Goal: Task Accomplishment & Management: Complete application form

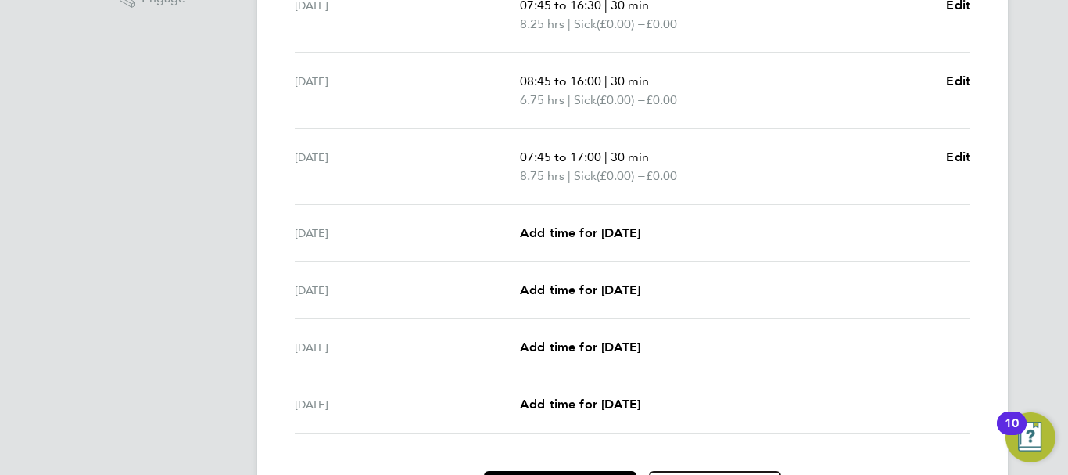
scroll to position [547, 0]
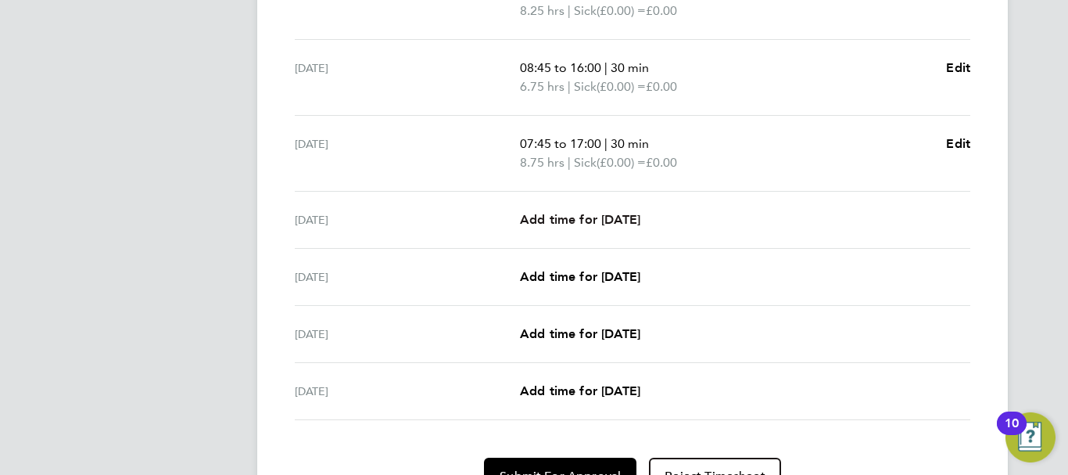
click at [633, 217] on span "Add time for [DATE]" at bounding box center [580, 219] width 120 height 15
select select "30"
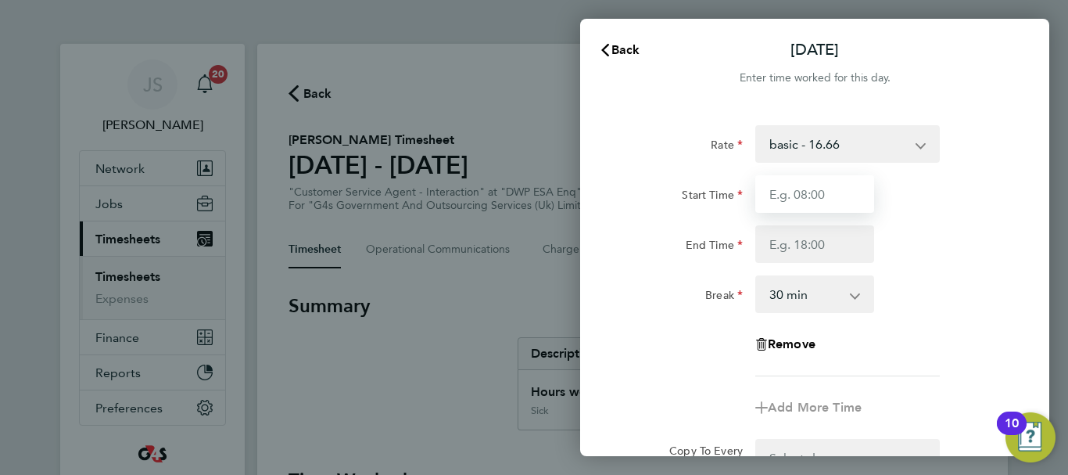
click at [830, 194] on input "Start Time" at bounding box center [814, 194] width 119 height 38
type input "10:00"
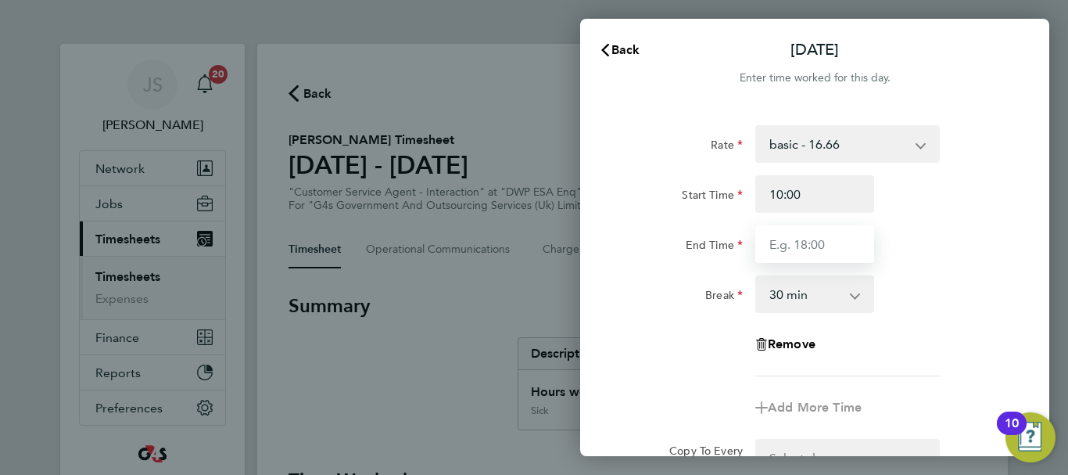
click at [801, 253] on input "End Time" at bounding box center [814, 244] width 119 height 38
type input "14:00"
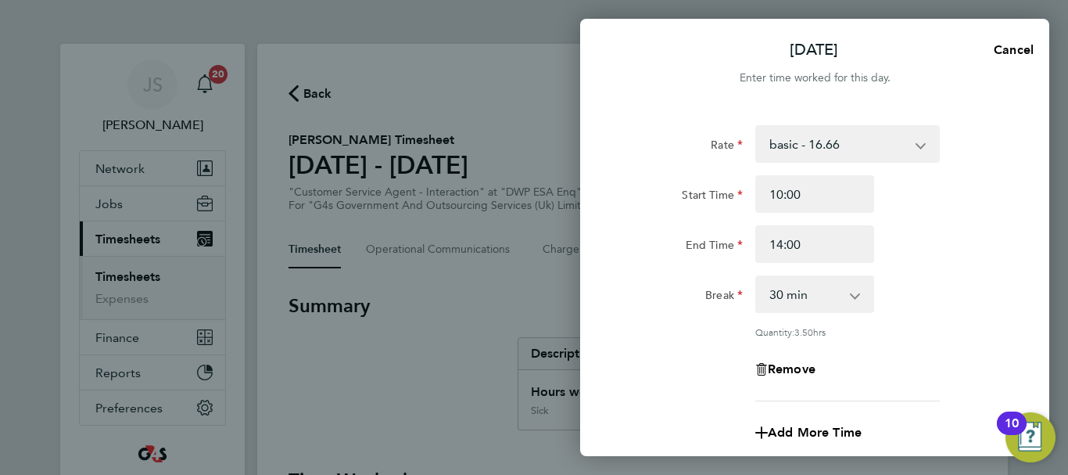
click at [965, 269] on div "Rate basic - 16.66 System Issue Not Paid Bank Holiday System Issue Paid - 16.66…" at bounding box center [815, 263] width 382 height 276
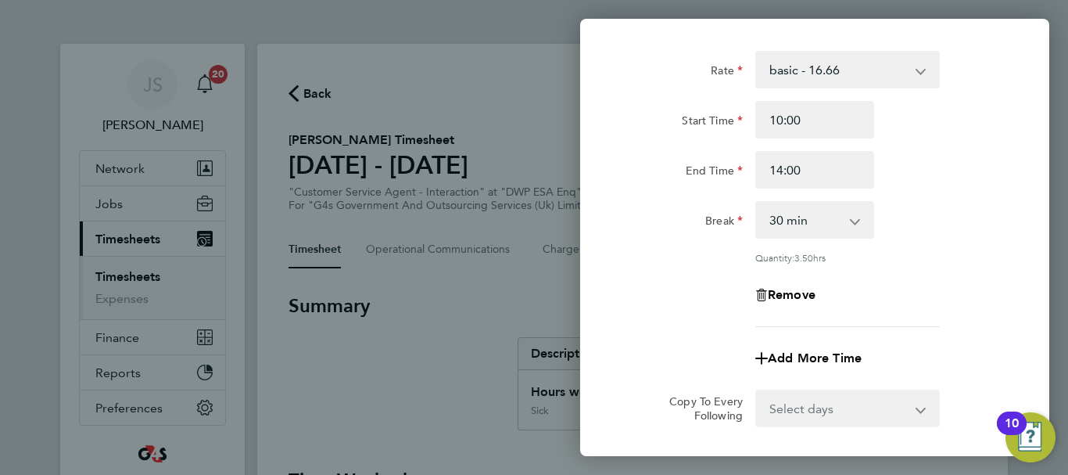
scroll to position [231, 0]
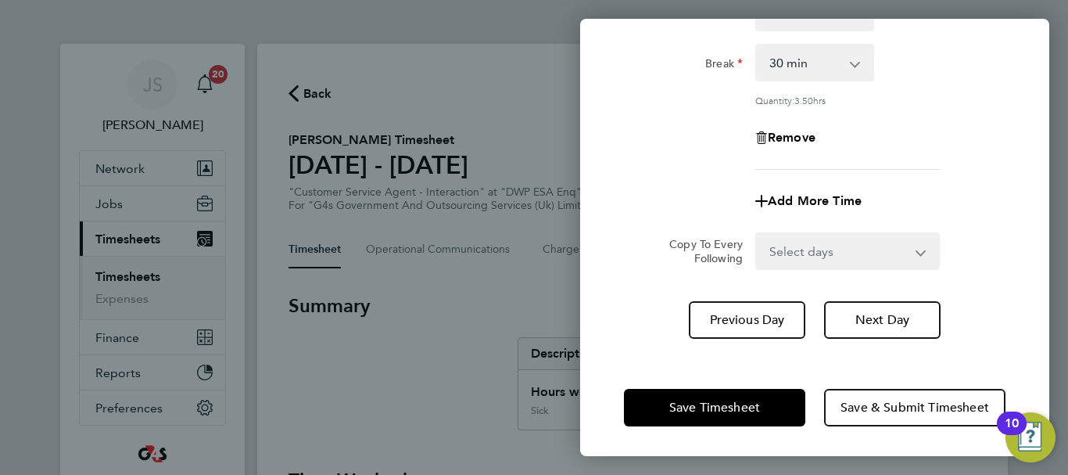
click at [833, 76] on select "0 min 15 min 30 min 45 min 60 min 75 min 90 min" at bounding box center [805, 62] width 97 height 34
select select "0"
click at [757, 45] on select "0 min 15 min 30 min 45 min 60 min 75 min 90 min" at bounding box center [805, 62] width 97 height 34
click at [920, 157] on div "Rate basic - 16.66 System Issue Not Paid Bank Holiday System Issue Paid - 16.66…" at bounding box center [815, 32] width 382 height 276
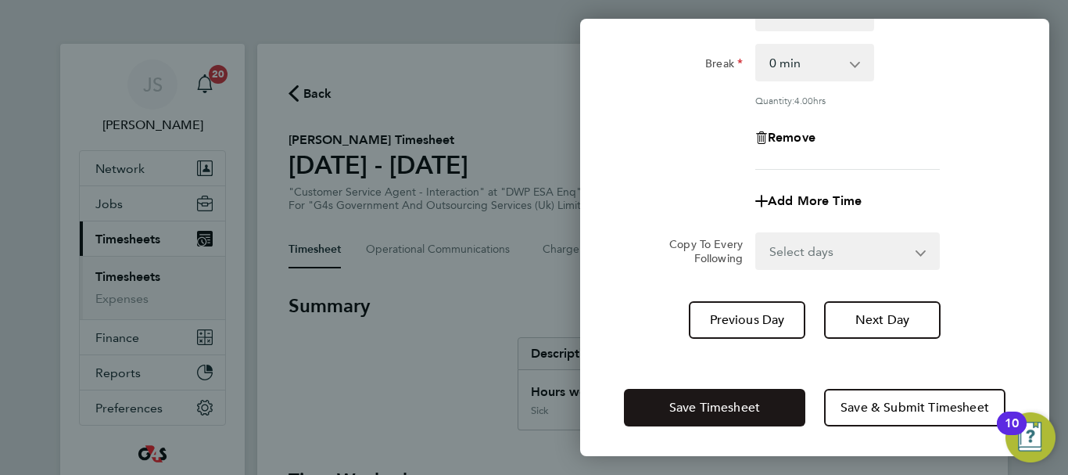
click at [744, 403] on span "Save Timesheet" at bounding box center [714, 408] width 91 height 16
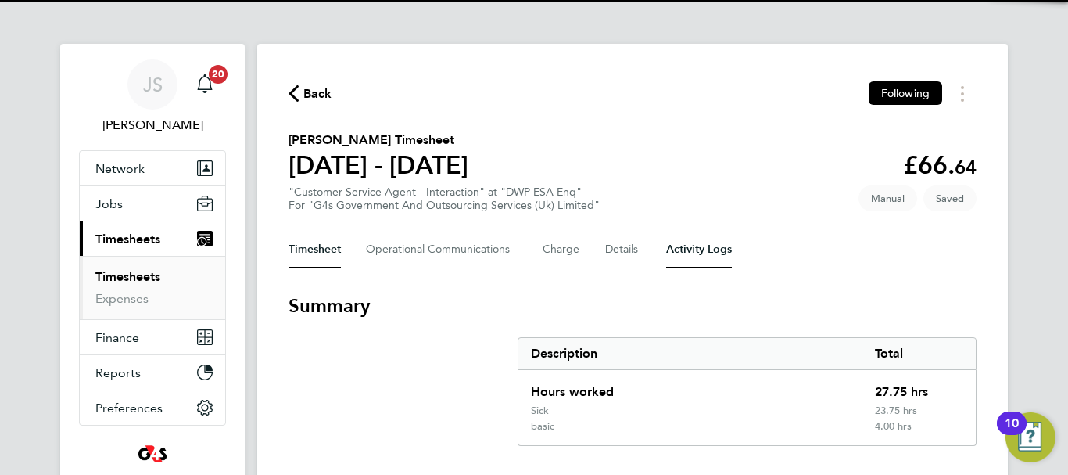
click at [676, 267] on Logs-tab "Activity Logs" at bounding box center [699, 250] width 66 height 38
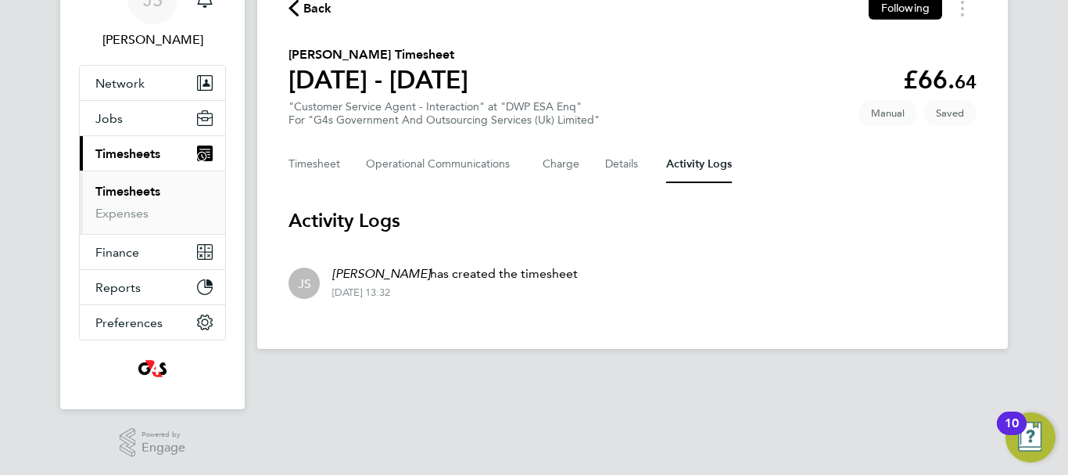
scroll to position [87, 0]
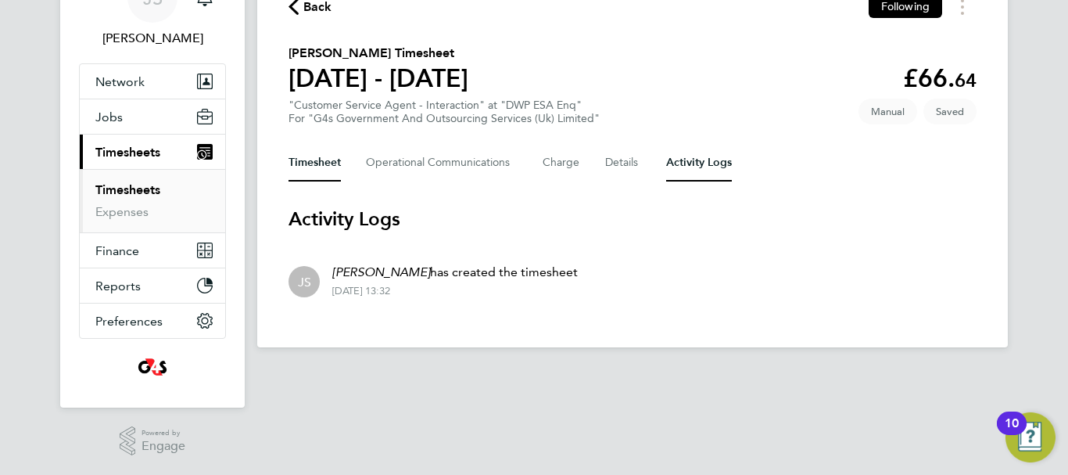
drag, startPoint x: 321, startPoint y: 160, endPoint x: 332, endPoint y: 163, distance: 12.4
click at [321, 160] on button "Timesheet" at bounding box center [315, 163] width 52 height 38
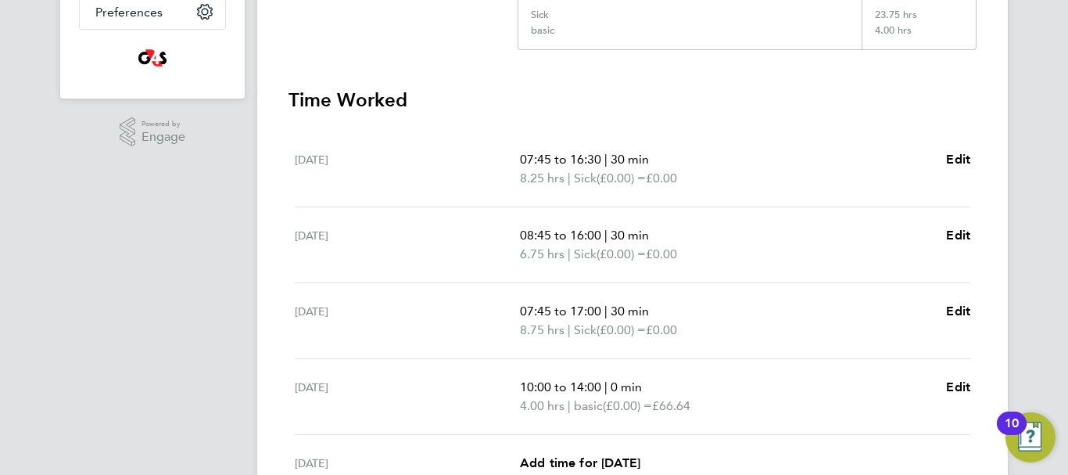
scroll to position [547, 0]
